Goal: Use online tool/utility: Utilize a website feature to perform a specific function

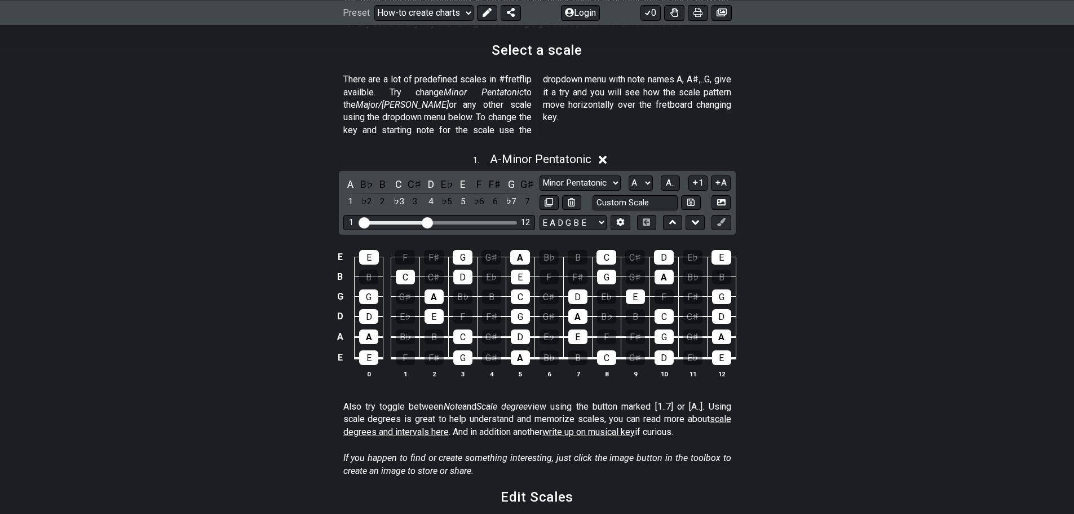
scroll to position [282, 0]
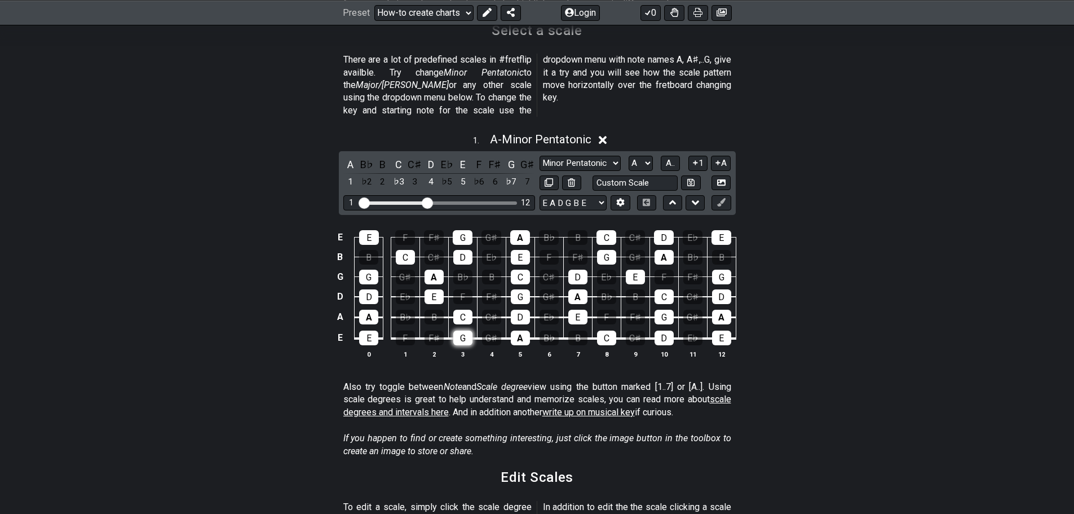
click at [466, 331] on div "G" at bounding box center [462, 338] width 19 height 15
click at [465, 318] on td "G" at bounding box center [462, 328] width 29 height 21
click at [464, 310] on div "C" at bounding box center [462, 317] width 19 height 15
click at [361, 331] on div "E" at bounding box center [368, 338] width 19 height 15
click at [363, 297] on td "A" at bounding box center [369, 307] width 29 height 21
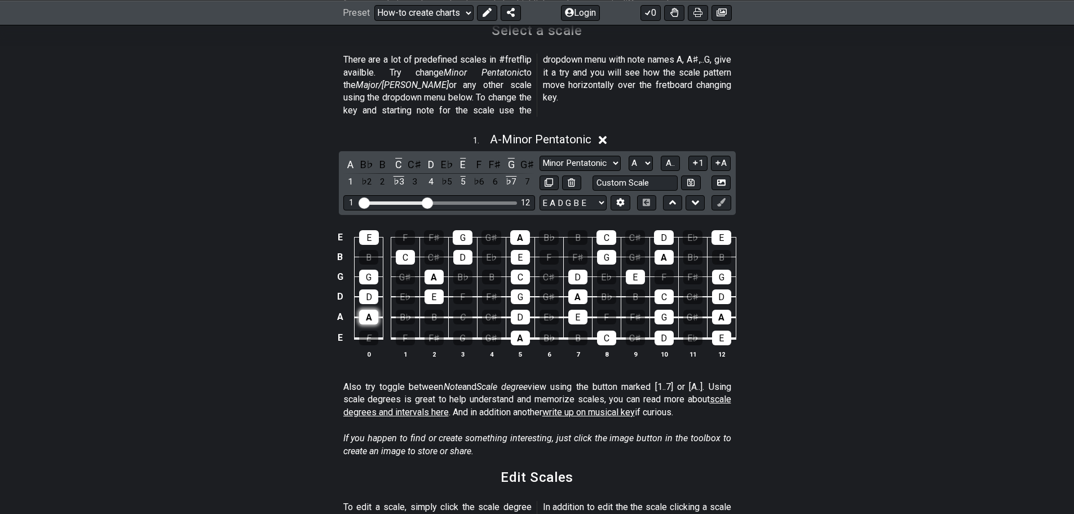
click at [365, 310] on div "A" at bounding box center [368, 317] width 19 height 15
click at [372, 289] on div "D" at bounding box center [368, 296] width 19 height 15
click at [369, 270] on div "G" at bounding box center [368, 277] width 19 height 15
click at [425, 289] on div "E" at bounding box center [434, 296] width 19 height 15
click at [431, 270] on div "A" at bounding box center [434, 277] width 19 height 15
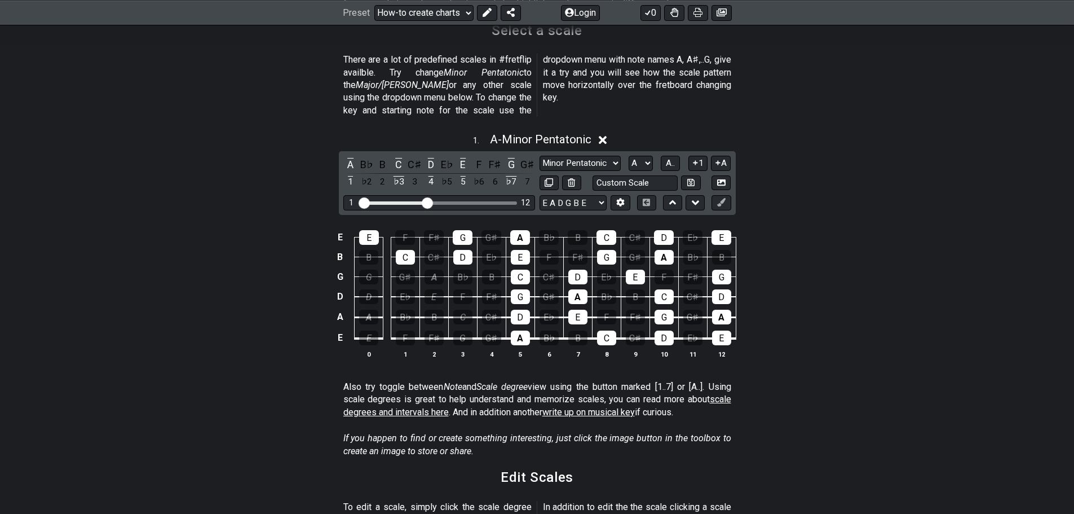
click at [415, 257] on td "G♯" at bounding box center [405, 267] width 29 height 20
click at [579, 156] on select "Minor Pentatonic New Scale Minor Pentatonic Major Pentatonic Minor Blues Major …" at bounding box center [580, 163] width 81 height 15
click at [540, 156] on select "Minor Pentatonic New Scale Minor Pentatonic Major Pentatonic Minor Blues Major …" at bounding box center [580, 163] width 81 height 15
drag, startPoint x: 398, startPoint y: 245, endPoint x: 458, endPoint y: 238, distance: 60.2
click at [400, 250] on div "C" at bounding box center [405, 257] width 19 height 15
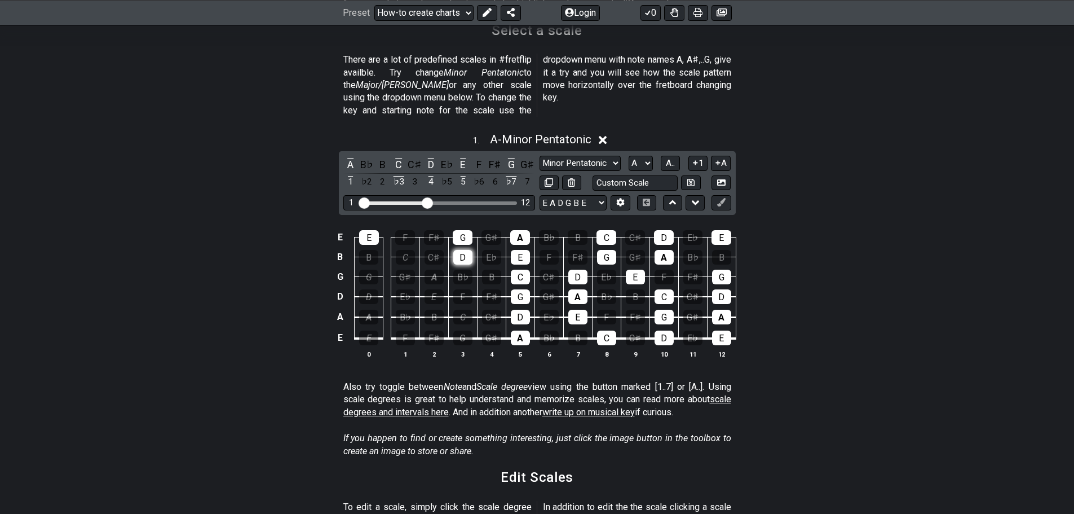
click at [459, 250] on div "D" at bounding box center [462, 257] width 19 height 15
click at [462, 230] on div "G" at bounding box center [463, 237] width 20 height 15
click at [380, 237] on td "B" at bounding box center [369, 247] width 29 height 20
drag, startPoint x: 374, startPoint y: 228, endPoint x: 576, endPoint y: 221, distance: 202.6
click at [376, 230] on div "E" at bounding box center [369, 237] width 20 height 15
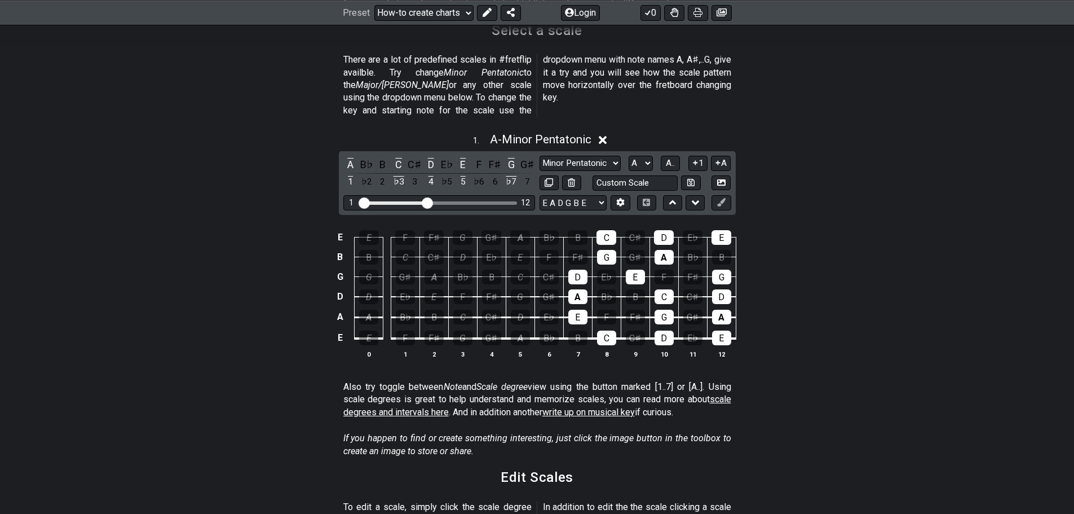
drag, startPoint x: 526, startPoint y: 222, endPoint x: 525, endPoint y: 378, distance: 156.8
click at [605, 331] on div "C" at bounding box center [606, 338] width 19 height 15
drag, startPoint x: 579, startPoint y: 298, endPoint x: 579, endPoint y: 288, distance: 10.2
click at [579, 310] on div "E" at bounding box center [578, 317] width 19 height 15
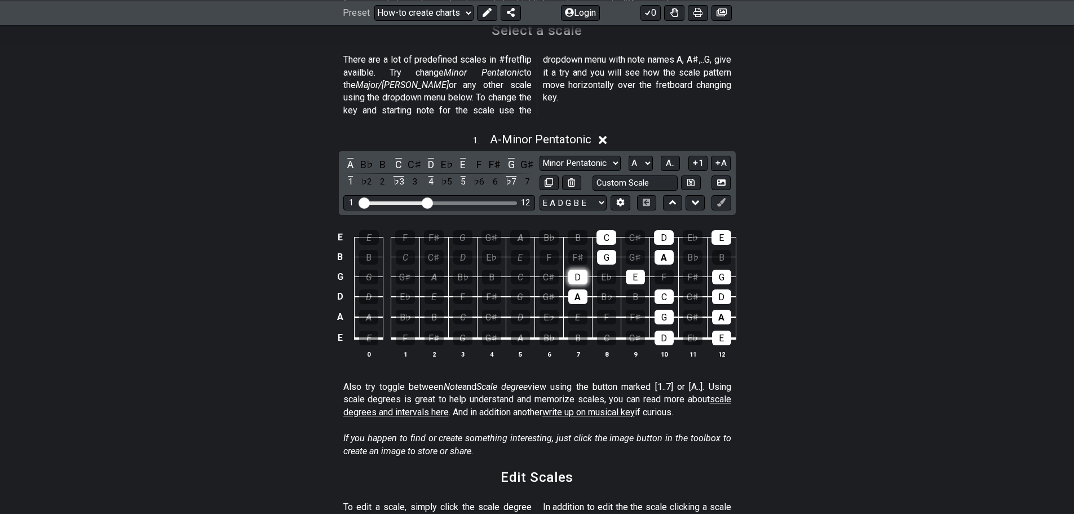
drag, startPoint x: 579, startPoint y: 288, endPoint x: 580, endPoint y: 265, distance: 23.7
click at [580, 265] on tbody "E E F F♯ G G♯ A B♭ B C C♯ D E♭ E B B C C♯ D E♭ E F F♯ G G♯ A B♭ B G G G♯ A B♭ B…" at bounding box center [534, 284] width 403 height 133
click at [580, 270] on div "D" at bounding box center [578, 277] width 19 height 15
click at [580, 289] on div "A" at bounding box center [578, 296] width 19 height 15
click at [601, 250] on div "G" at bounding box center [606, 257] width 19 height 15
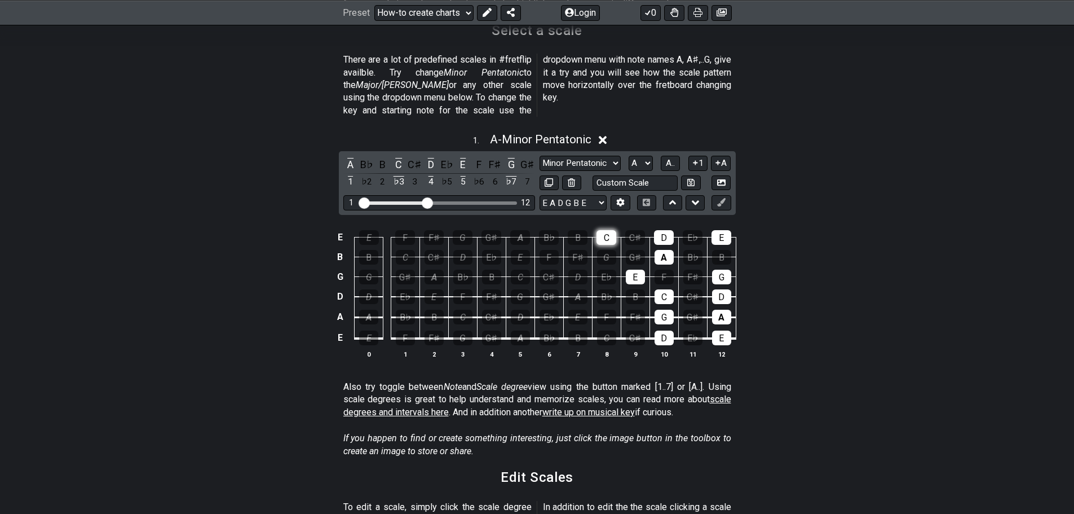
click at [605, 230] on div "C" at bounding box center [607, 237] width 20 height 15
click at [643, 270] on div "E" at bounding box center [635, 277] width 19 height 15
click at [659, 250] on div "A" at bounding box center [664, 257] width 19 height 15
click at [662, 230] on div "D" at bounding box center [664, 237] width 20 height 15
click at [667, 289] on div "C" at bounding box center [664, 296] width 19 height 15
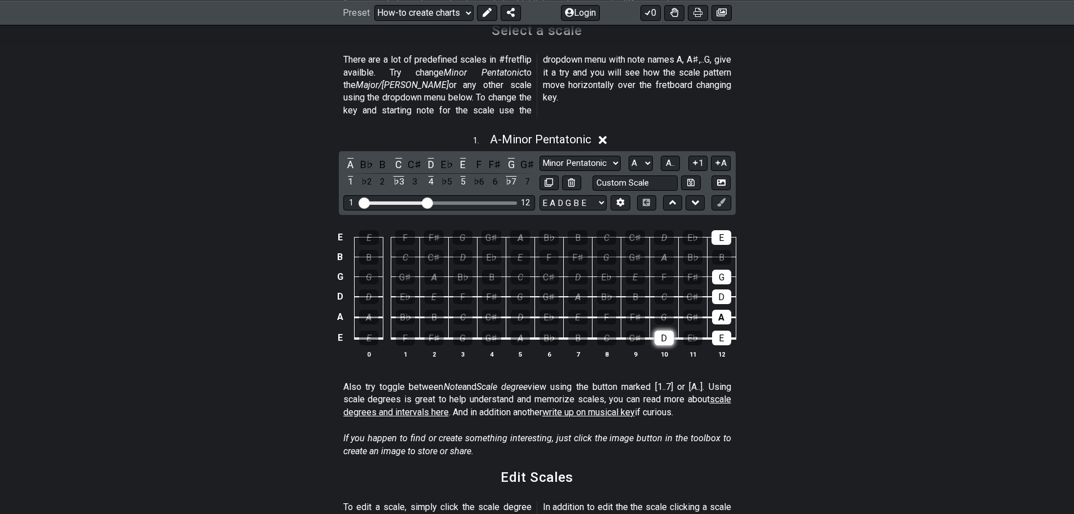
drag, startPoint x: 668, startPoint y: 306, endPoint x: 668, endPoint y: 323, distance: 16.9
click at [668, 310] on div "G" at bounding box center [664, 317] width 19 height 15
click at [668, 331] on div "D" at bounding box center [664, 338] width 19 height 15
click at [721, 331] on div "E" at bounding box center [721, 338] width 19 height 15
click at [728, 310] on div "A" at bounding box center [721, 317] width 19 height 15
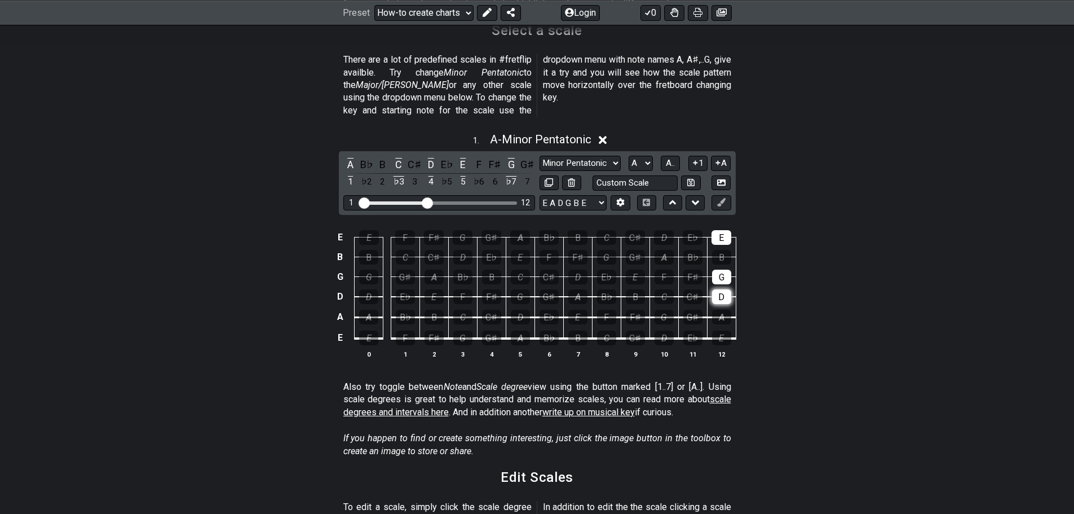
click at [729, 289] on div "D" at bounding box center [721, 296] width 19 height 15
click at [720, 270] on div "G" at bounding box center [721, 277] width 19 height 15
click at [723, 230] on div "E" at bounding box center [722, 237] width 20 height 15
click at [620, 175] on input "text" at bounding box center [636, 182] width 86 height 15
type input "Custom Scale"
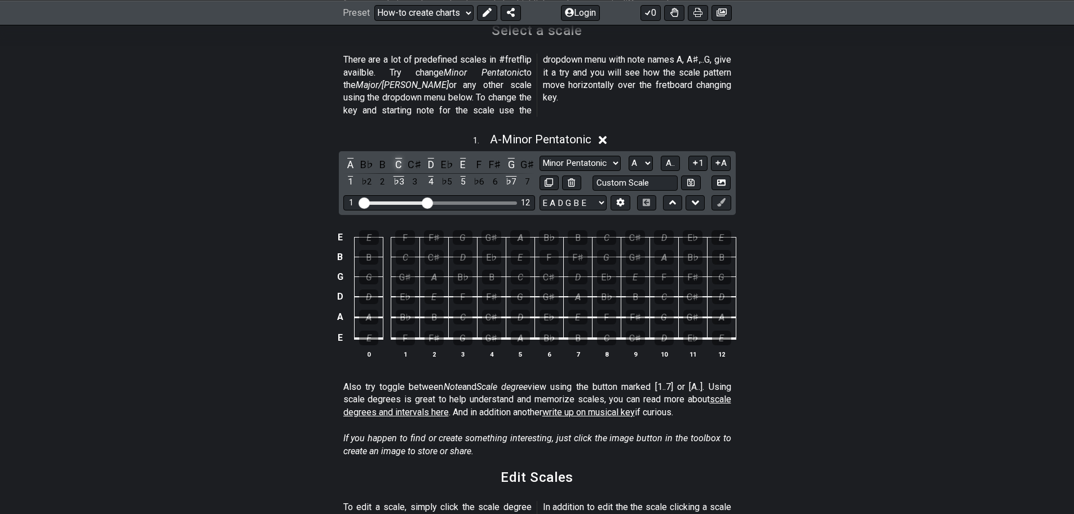
click at [400, 157] on div "C" at bounding box center [398, 164] width 15 height 15
click at [429, 157] on div "D" at bounding box center [431, 164] width 15 height 15
click at [463, 157] on div "E" at bounding box center [463, 164] width 15 height 15
click at [513, 157] on div "G" at bounding box center [511, 164] width 15 height 15
drag, startPoint x: 343, startPoint y: 155, endPoint x: 354, endPoint y: 156, distance: 11.4
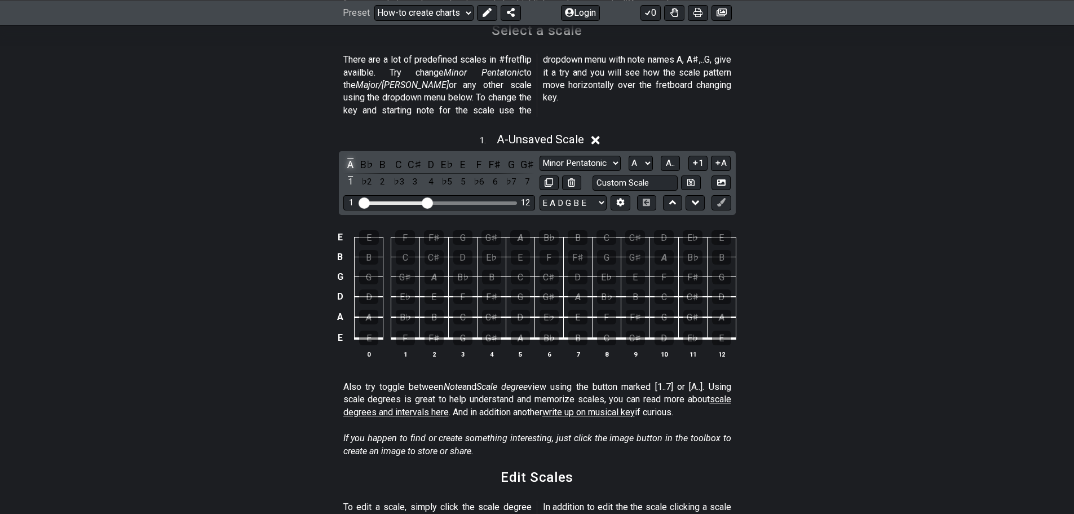
click at [343, 157] on div "A" at bounding box center [350, 164] width 15 height 15
click at [638, 156] on select "A♭ A A♯ B♭ B C C♯ D♭ D D♯ E♭ E F F♯ G♭ G G♯" at bounding box center [641, 163] width 24 height 15
click at [629, 156] on select "A♭ A A♯ B♭ B C C♯ D♭ D D♯ E♭ E F F♯ G♭ G G♯" at bounding box center [641, 163] width 24 height 15
click at [349, 157] on div "D" at bounding box center [350, 164] width 15 height 15
drag, startPoint x: 362, startPoint y: 151, endPoint x: 375, endPoint y: 148, distance: 13.3
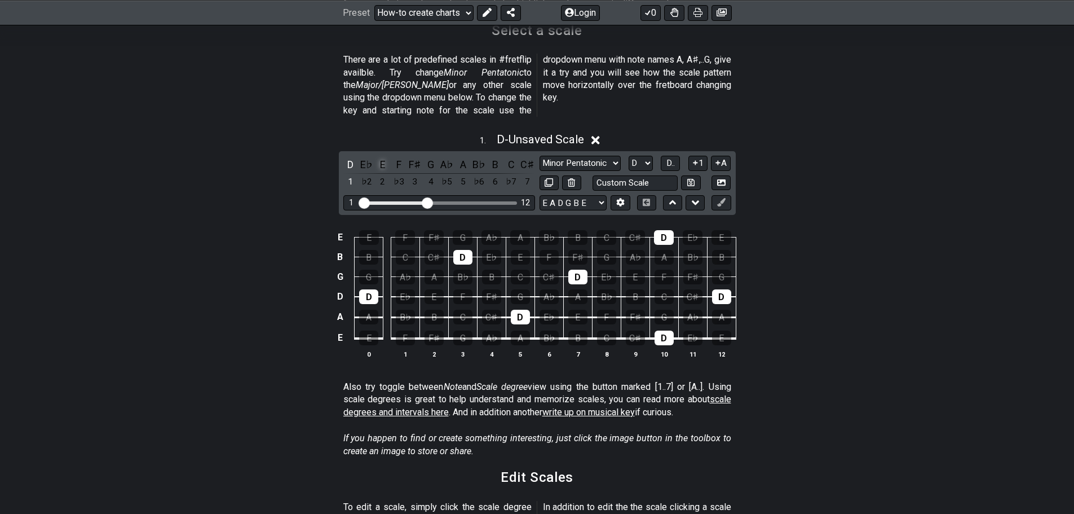
click at [363, 157] on div "E♭" at bounding box center [366, 164] width 15 height 15
click at [400, 157] on div "F" at bounding box center [398, 164] width 15 height 15
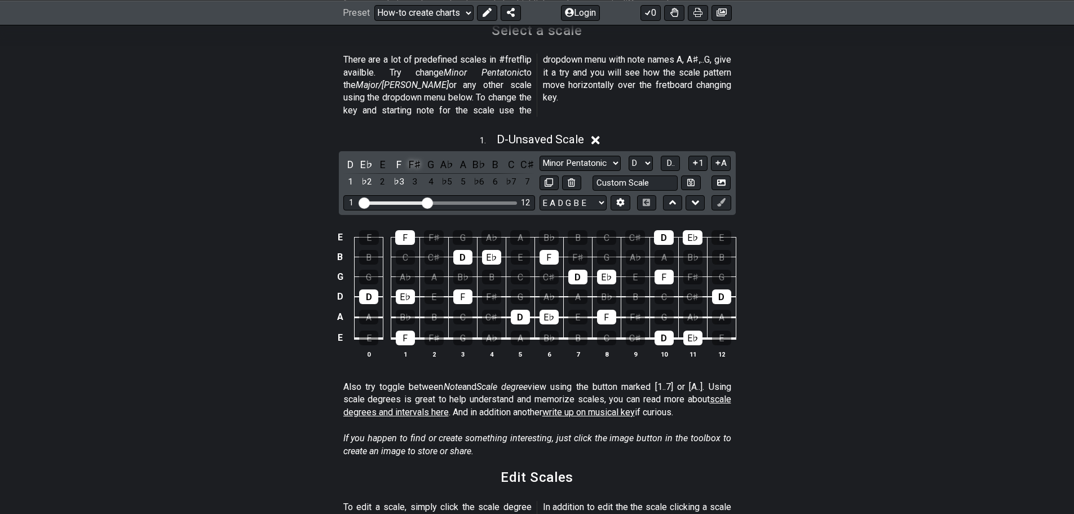
click at [419, 157] on div "F♯" at bounding box center [415, 164] width 15 height 15
click at [447, 157] on div "A♭" at bounding box center [447, 164] width 15 height 15
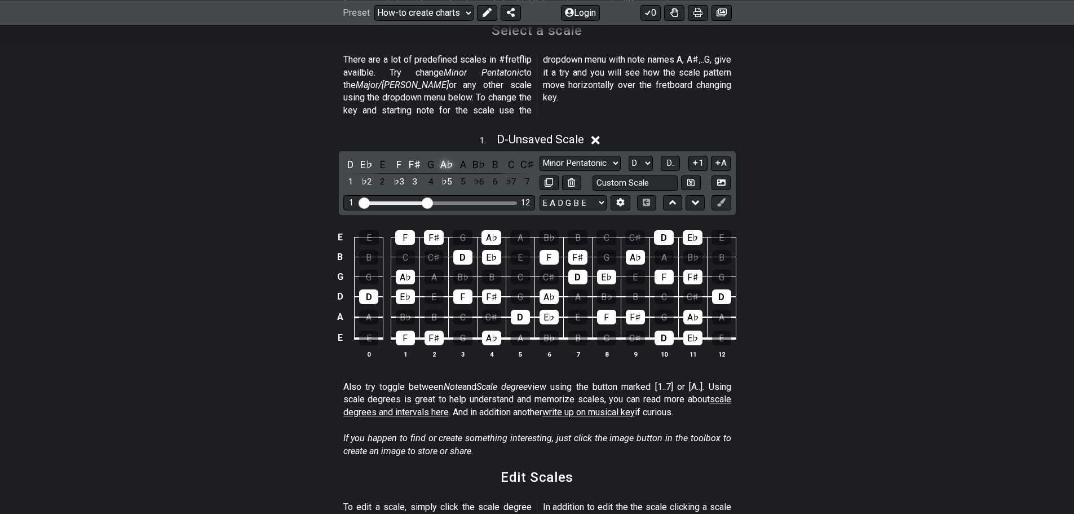
click at [447, 157] on div "A♭" at bounding box center [447, 164] width 15 height 15
click at [574, 195] on select "E A D G B E E A D G B E E A D G B E B E A D F♯ B A D G C E A D A D G B E E♭ A♭ …" at bounding box center [573, 202] width 67 height 15
click at [638, 156] on select "A♭ A A♯ B♭ B C C♯ D♭ D D♯ E♭ E F F♯ G♭ G G♯" at bounding box center [641, 163] width 24 height 15
select select "E"
click at [629, 156] on select "A♭ A A♯ B♭ B C C♯ D♭ D D♯ E♭ E F F♯ G♭ G G♯" at bounding box center [641, 163] width 24 height 15
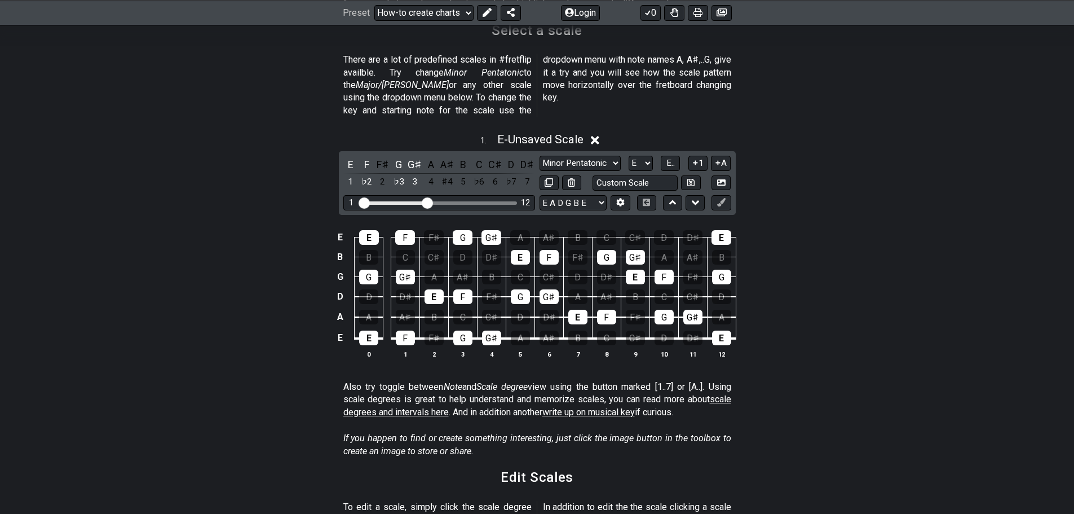
drag, startPoint x: 429, startPoint y: 188, endPoint x: 419, endPoint y: 205, distance: 19.3
click at [426, 202] on input "Visible fret range" at bounding box center [439, 202] width 160 height 0
click at [450, 157] on div "A♯" at bounding box center [447, 164] width 15 height 15
click at [486, 157] on div "C" at bounding box center [479, 164] width 15 height 15
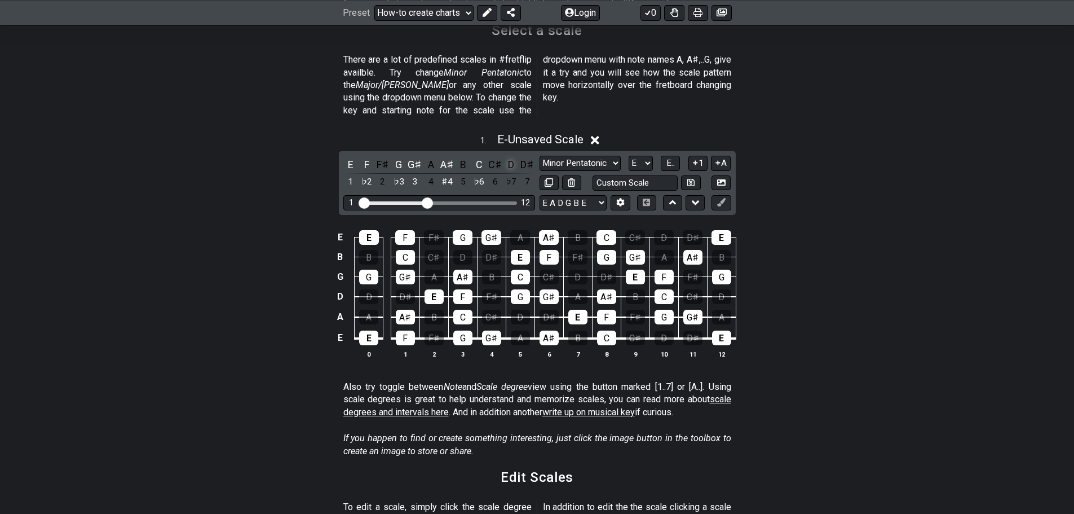
click at [507, 157] on div "D" at bounding box center [511, 164] width 15 height 15
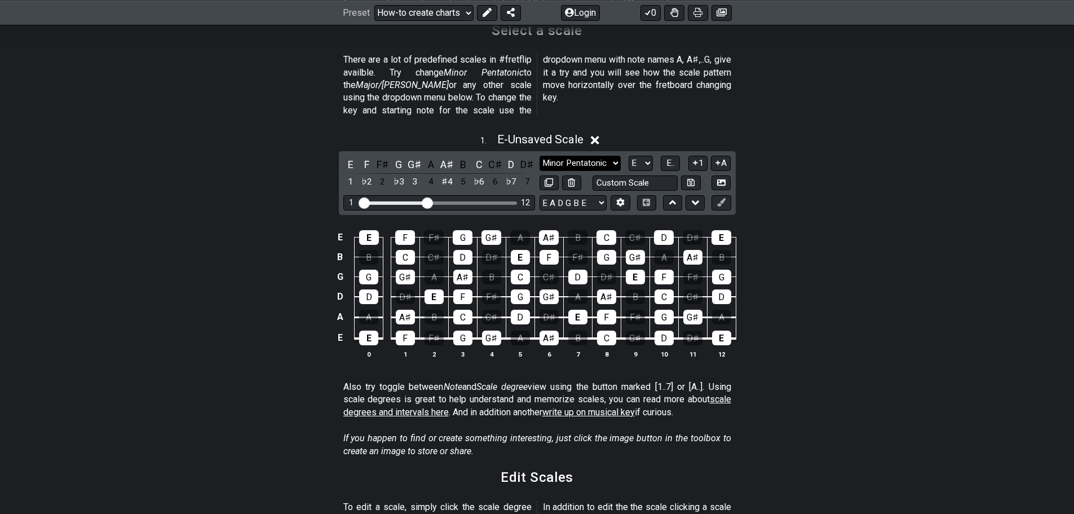
click at [565, 156] on select "Minor Pentatonic New Scale Minor Pentatonic Major Pentatonic Minor Blues Major …" at bounding box center [580, 163] width 81 height 15
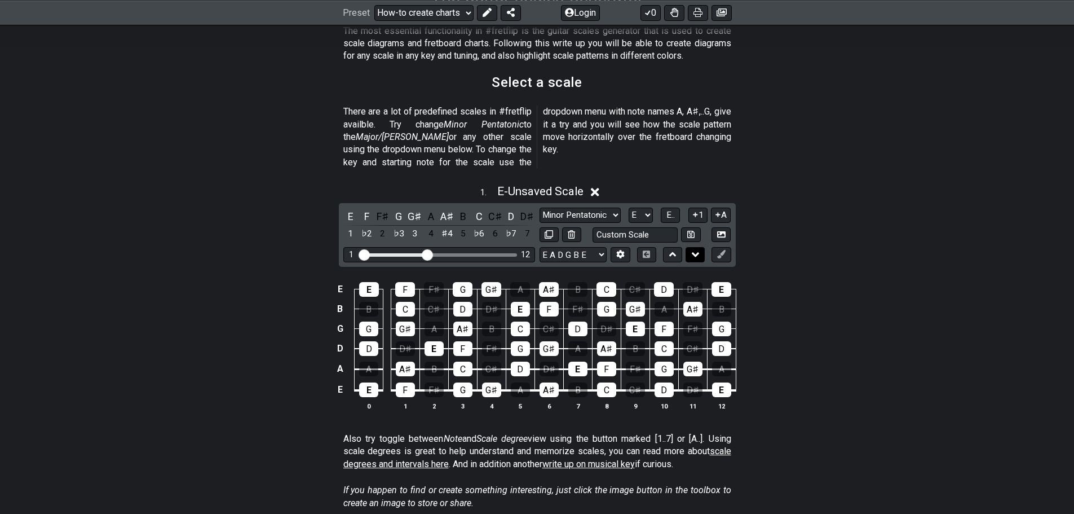
scroll to position [226, 0]
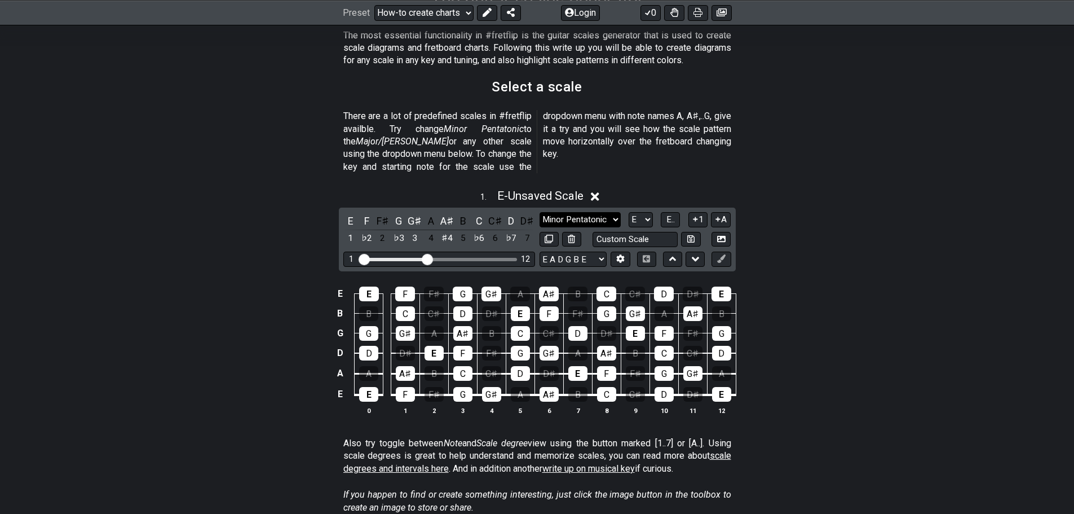
click at [603, 212] on select "Minor Pentatonic New Scale Minor Pentatonic Major Pentatonic Minor Blues Major …" at bounding box center [580, 219] width 81 height 15
click at [799, 331] on div "E E F F♯ G G♯ A A♯ B C C♯ D D♯ E B B C C♯ D D♯ E F F♯ G G♯ A A♯ B G G G♯ A A♯ B…" at bounding box center [537, 351] width 1074 height 158
click at [658, 232] on input "text" at bounding box center [636, 239] width 86 height 15
type input "Custom Scale"
click at [549, 235] on icon at bounding box center [549, 239] width 8 height 8
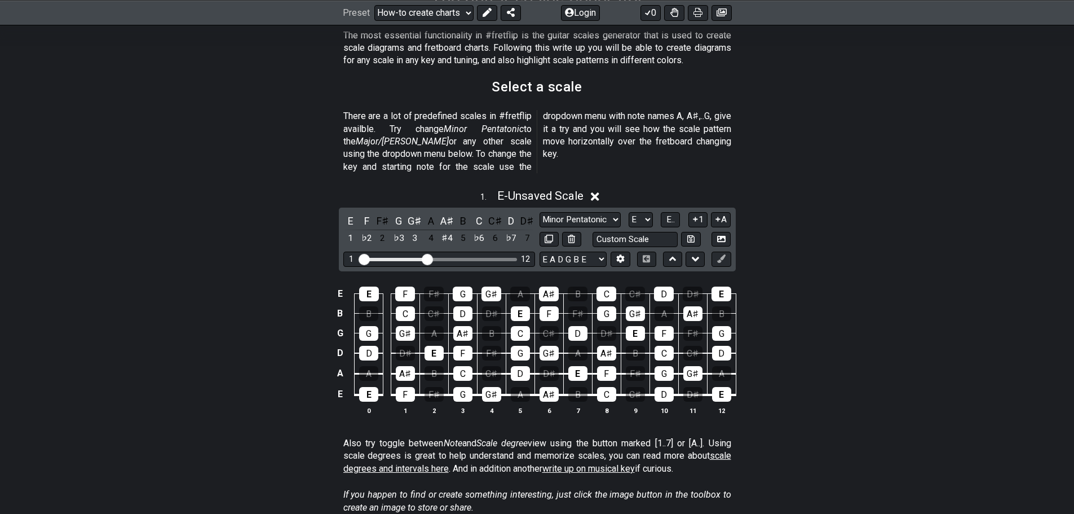
select select "E"
select select "Minor Pentatonic"
select select "Root"
select select "A"
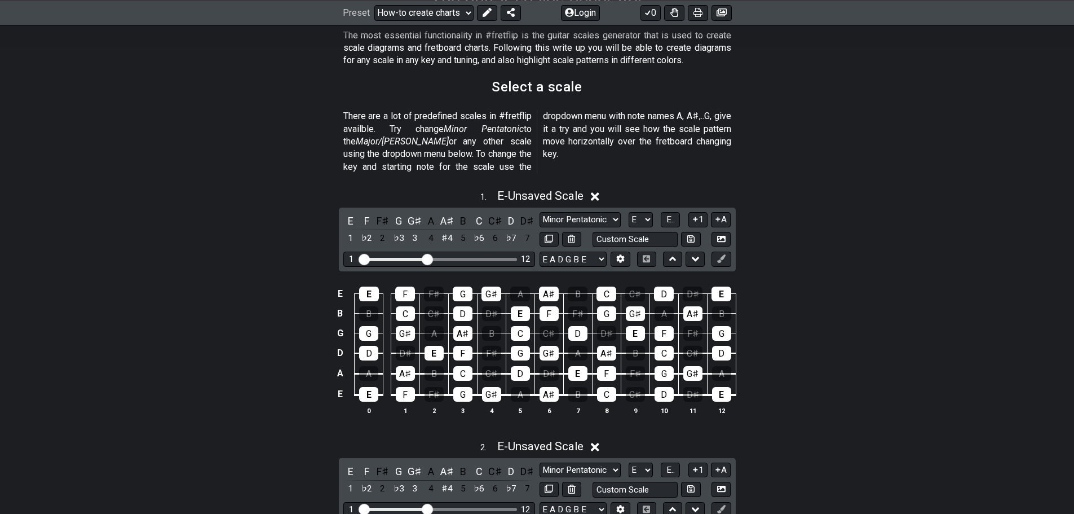
click at [597, 443] on icon at bounding box center [595, 447] width 8 height 8
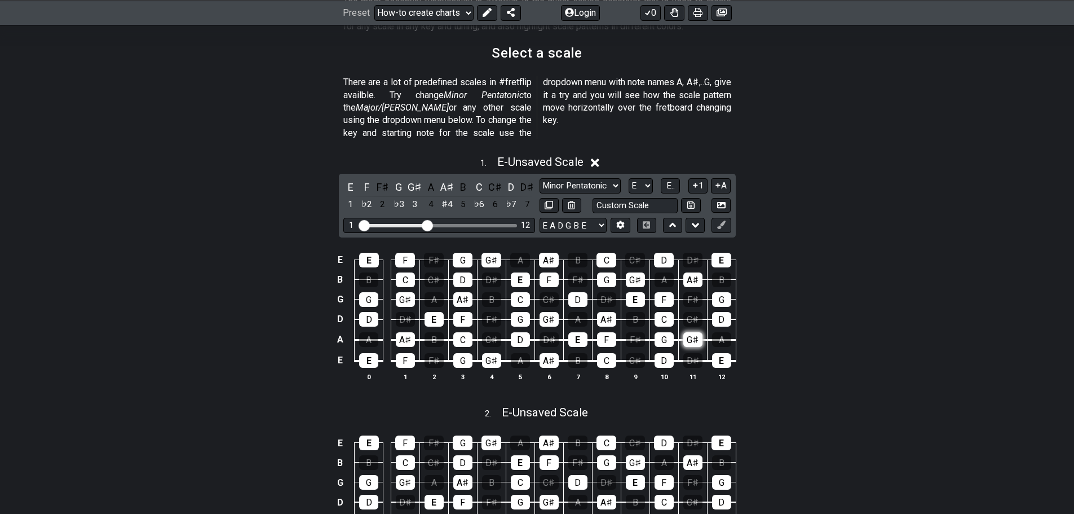
scroll to position [395, 0]
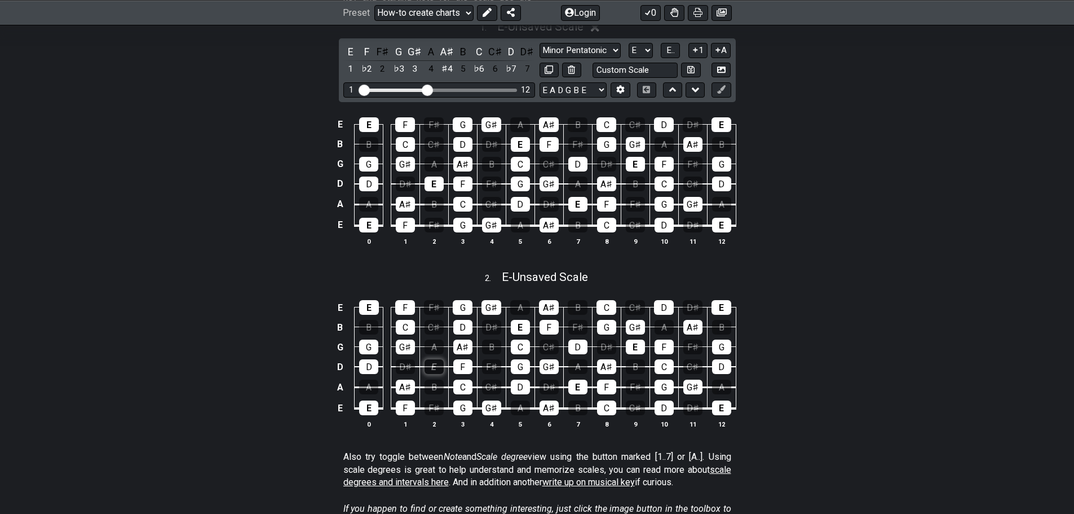
click at [431, 359] on div "E" at bounding box center [434, 366] width 19 height 15
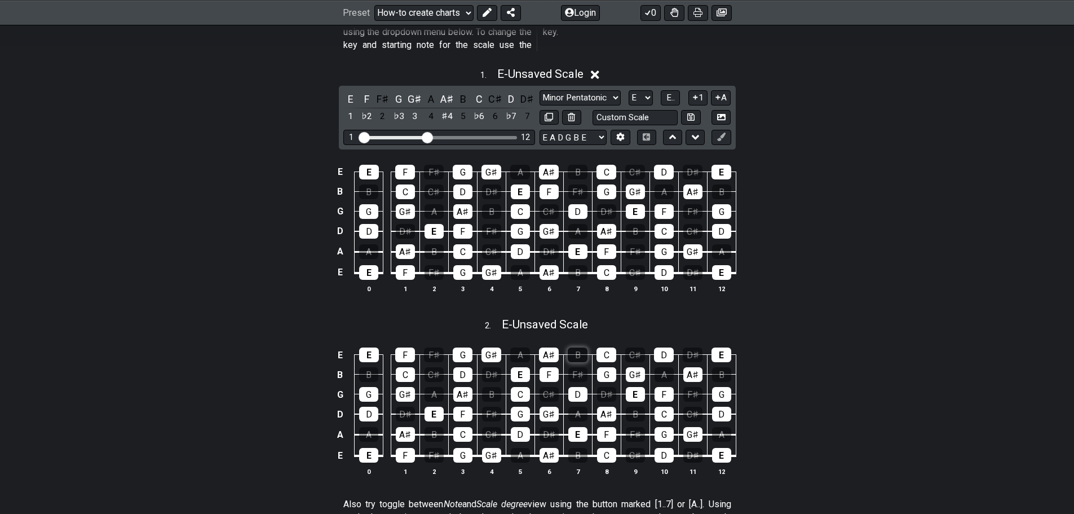
scroll to position [282, 0]
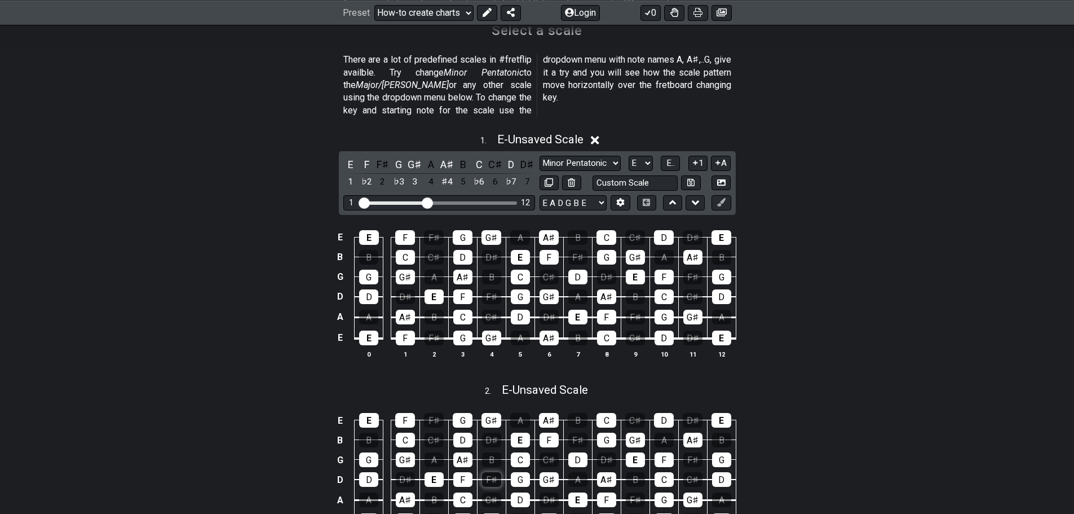
click at [486, 472] on div "F♯" at bounding box center [491, 479] width 19 height 15
click at [503, 376] on div "E - Unsaved Scale" at bounding box center [545, 386] width 86 height 20
select select "E"
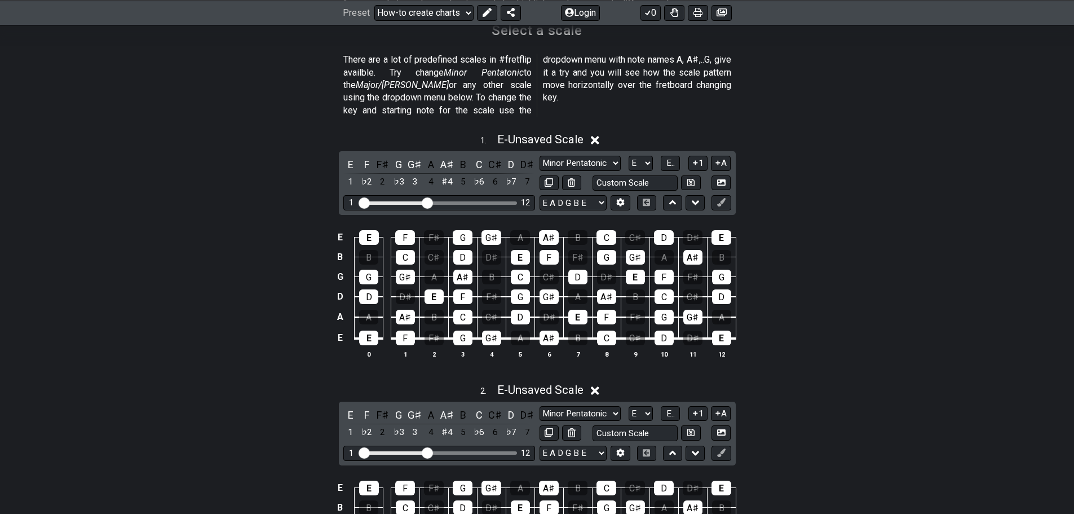
click at [598, 386] on icon at bounding box center [595, 390] width 8 height 8
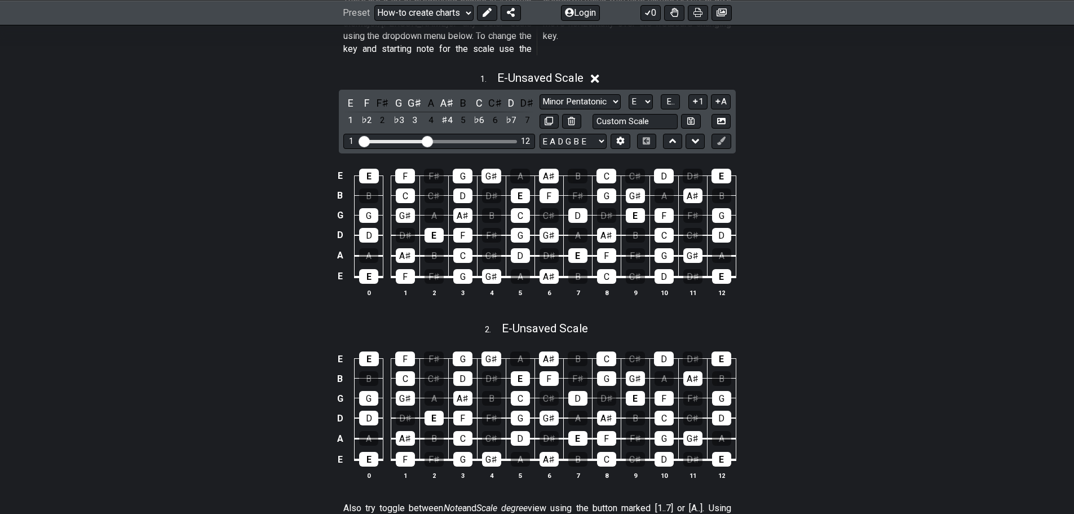
scroll to position [338, 0]
